Goal: Task Accomplishment & Management: Use online tool/utility

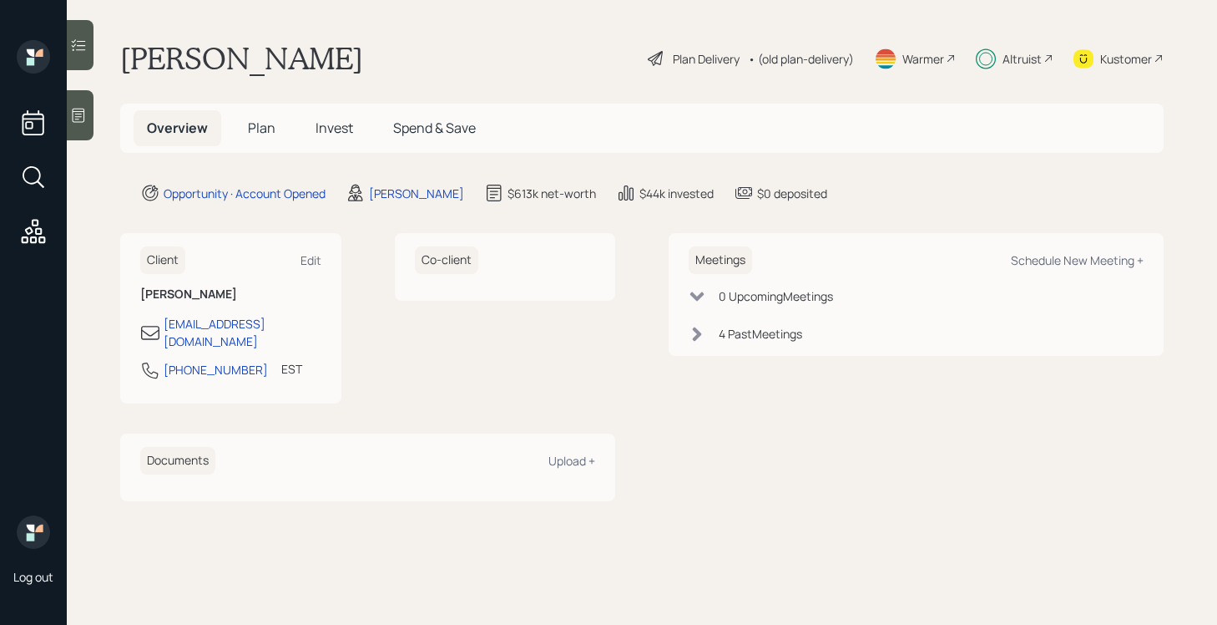
click at [691, 56] on div "Plan Delivery" at bounding box center [706, 59] width 67 height 18
